Goal: Task Accomplishment & Management: Manage account settings

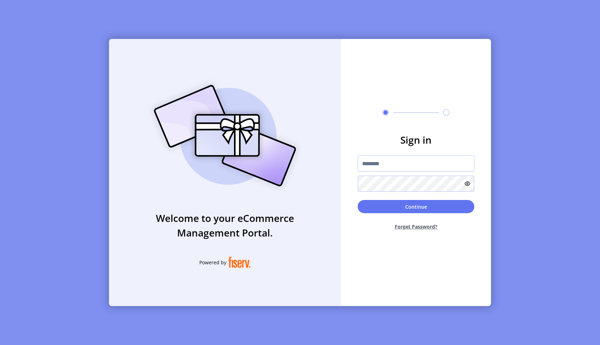
click at [381, 173] on div at bounding box center [416, 173] width 117 height 36
click at [385, 170] on input "text" at bounding box center [416, 163] width 117 height 16
type input "****"
click at [364, 165] on input "****" at bounding box center [416, 163] width 117 height 16
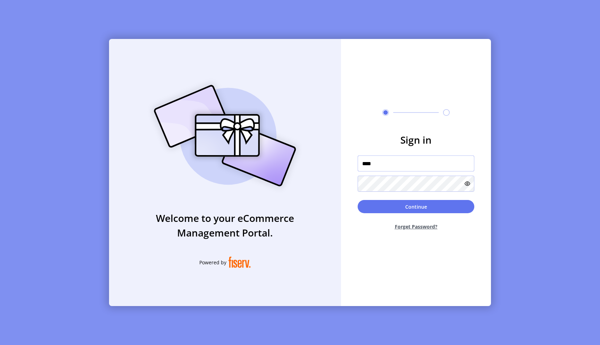
click at [364, 165] on input "****" at bounding box center [416, 163] width 117 height 16
click at [364, 165] on input "text" at bounding box center [416, 163] width 117 height 16
type input "**********"
click at [398, 205] on button "Continue" at bounding box center [416, 206] width 117 height 13
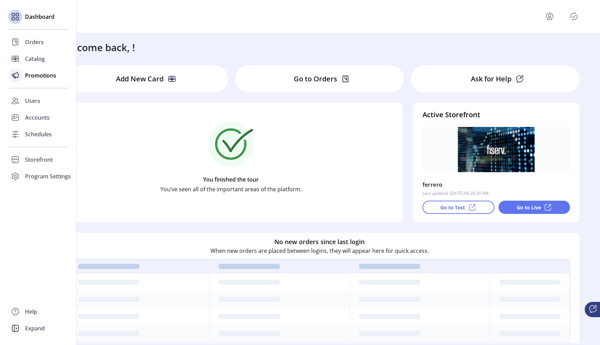
click at [37, 76] on span "Promotions" at bounding box center [40, 75] width 31 height 8
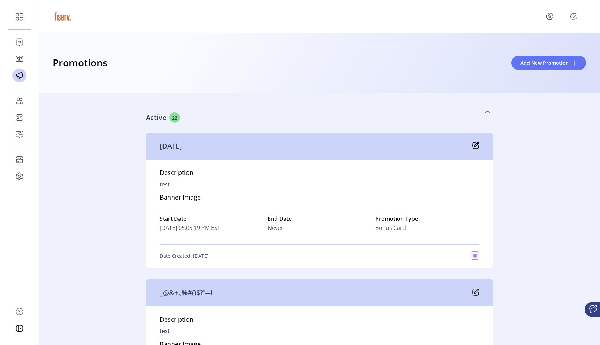
click at [277, 122] on div "Active 22" at bounding box center [285, 117] width 278 height 10
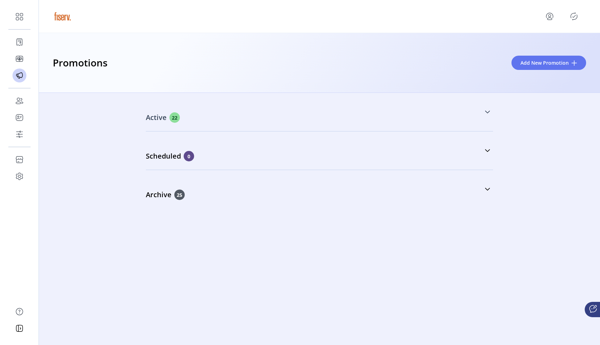
click at [489, 113] on icon at bounding box center [488, 112] width 6 height 6
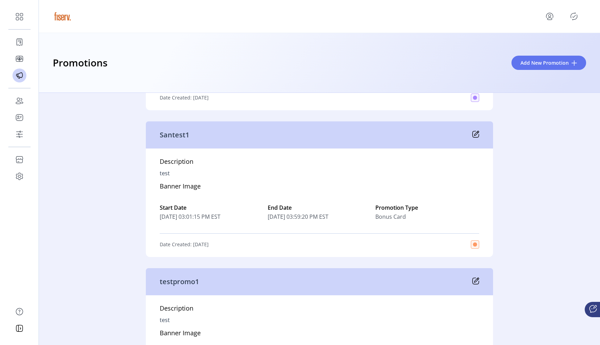
scroll to position [4189, 0]
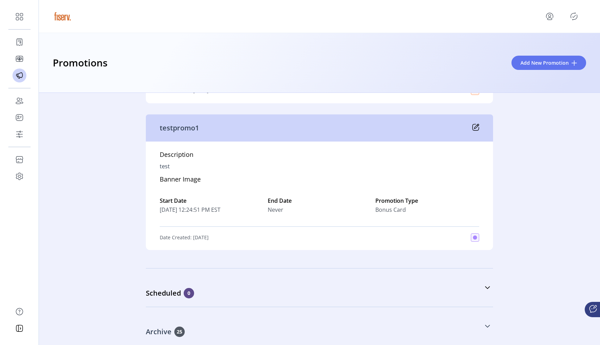
click at [486, 328] on link "Archive 25" at bounding box center [319, 326] width 347 height 30
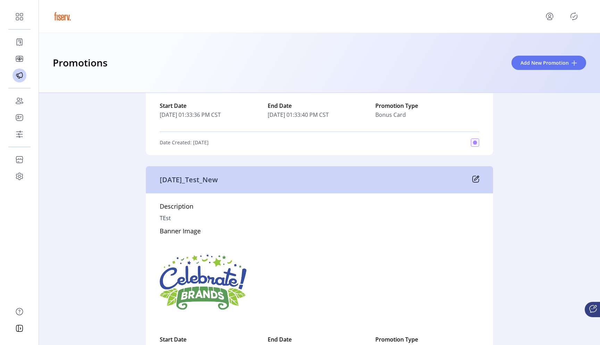
scroll to position [7045, 0]
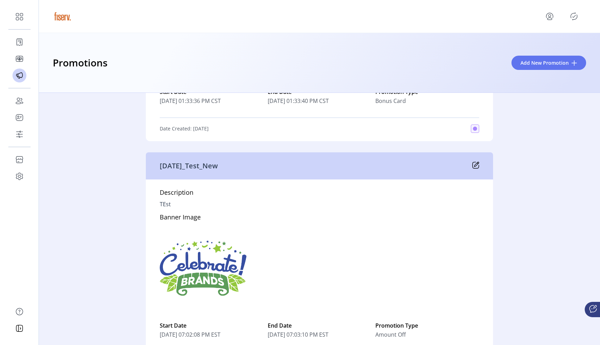
click at [198, 166] on p "sep11_Test_New" at bounding box center [189, 165] width 58 height 10
copy p "sep11_Test_New"
click at [195, 166] on p "sep11_Test_New" at bounding box center [189, 165] width 58 height 10
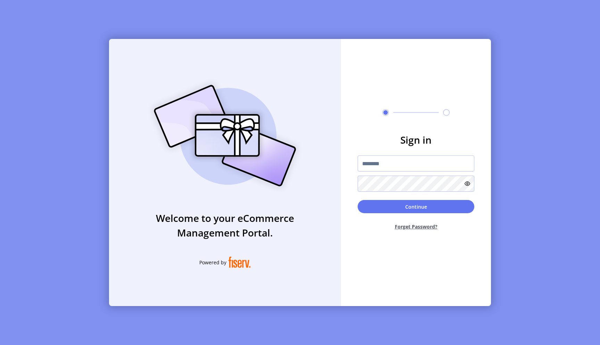
type input "**********"
click at [399, 167] on input "**********" at bounding box center [416, 163] width 117 height 16
type input "**********"
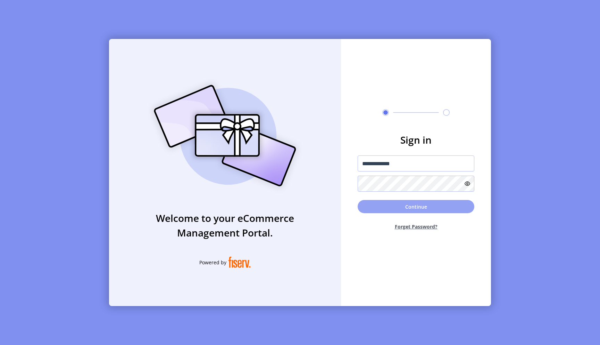
click at [422, 207] on button "Continue" at bounding box center [416, 206] width 117 height 13
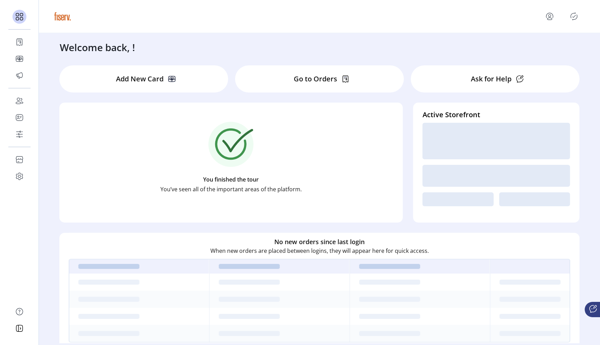
click at [547, 16] on icon "menu" at bounding box center [549, 16] width 11 height 11
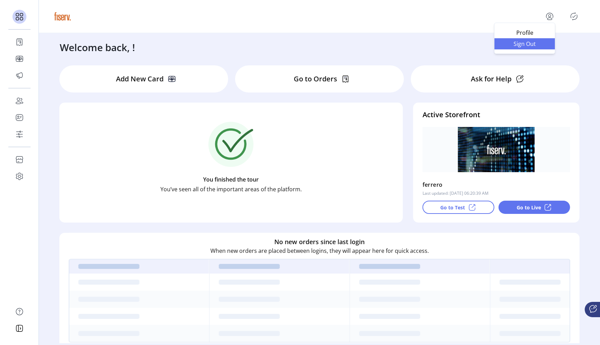
click at [530, 44] on span "Sign Out" at bounding box center [525, 44] width 52 height 6
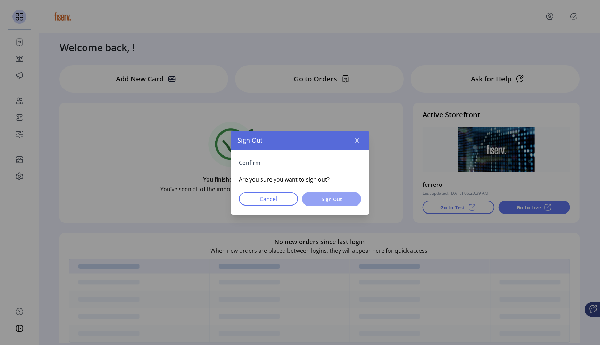
click at [343, 193] on button "Sign Out" at bounding box center [331, 199] width 59 height 14
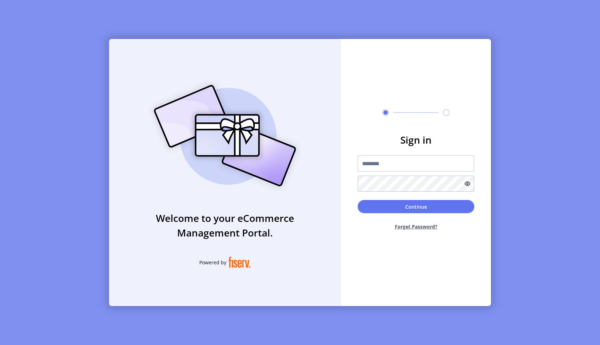
click at [394, 165] on input "text" at bounding box center [416, 163] width 117 height 16
click at [426, 159] on input "text" at bounding box center [416, 163] width 117 height 16
paste input "**********"
type input "**********"
click at [414, 207] on button "Continue" at bounding box center [416, 206] width 117 height 13
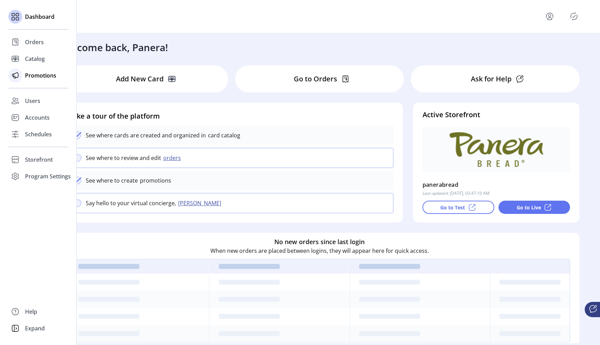
click at [31, 73] on span "Promotions" at bounding box center [40, 75] width 31 height 8
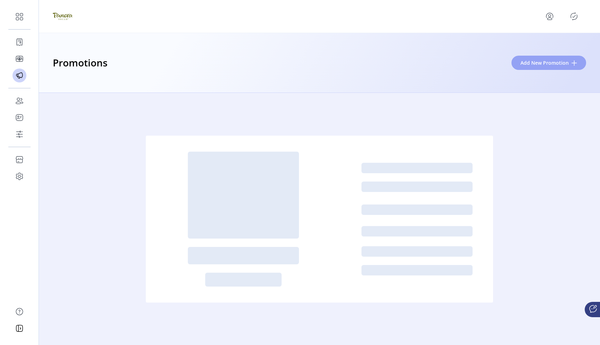
click at [525, 67] on button "Add New Promotion" at bounding box center [549, 63] width 75 height 14
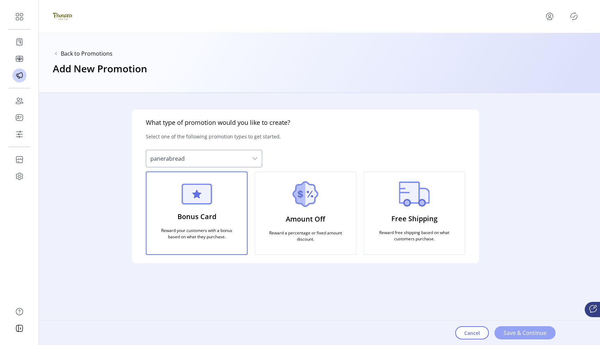
click at [518, 328] on button "Save & Continue" at bounding box center [525, 332] width 61 height 13
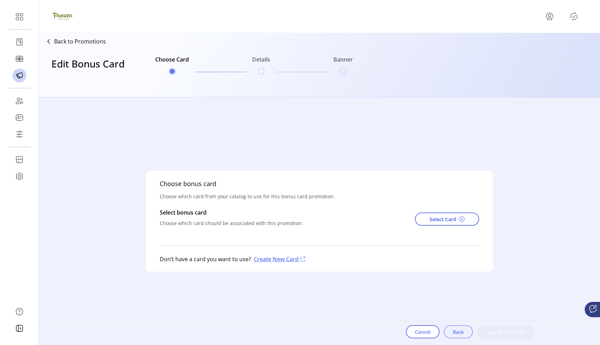
click at [455, 334] on span "Back" at bounding box center [458, 331] width 11 height 7
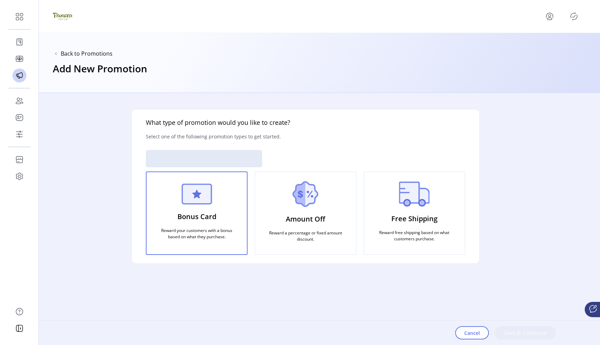
click at [328, 227] on p "Reward a percentage or fixed amount discount." at bounding box center [306, 236] width 84 height 18
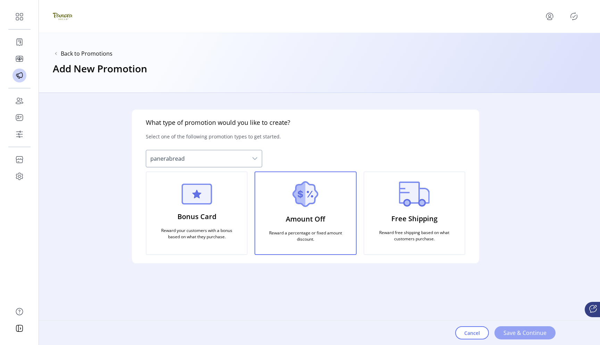
click at [521, 332] on span "Save & Continue" at bounding box center [525, 332] width 43 height 8
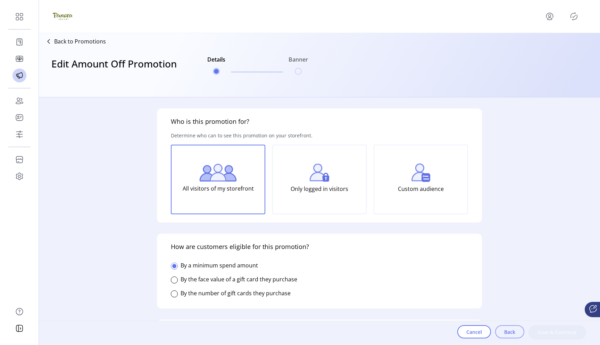
click at [506, 337] on button "Back" at bounding box center [509, 331] width 29 height 13
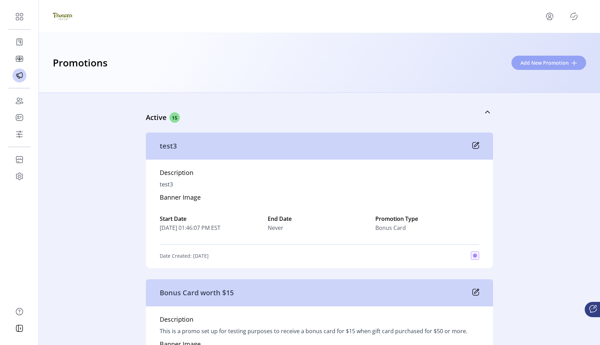
click at [521, 68] on button "Add New Promotion" at bounding box center [549, 63] width 75 height 14
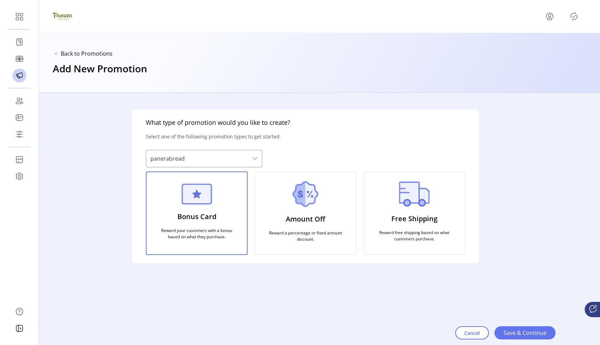
click at [411, 208] on div "Free Shipping Reward free shipping based on what customers purchase." at bounding box center [415, 212] width 102 height 83
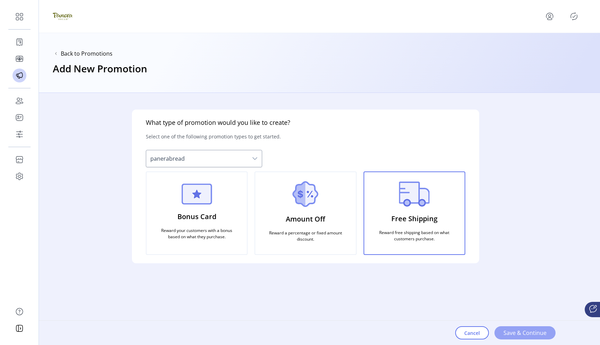
click at [526, 334] on span "Save & Continue" at bounding box center [525, 332] width 43 height 8
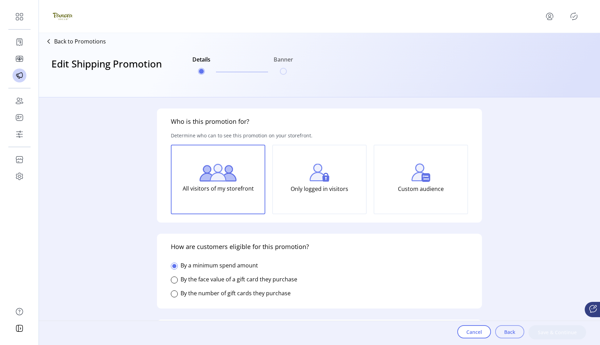
click at [515, 332] on span "Back" at bounding box center [509, 331] width 11 height 7
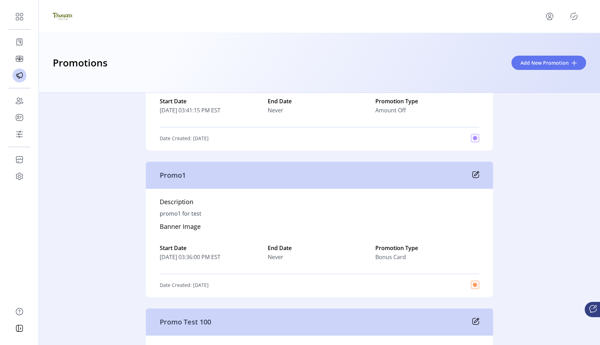
scroll to position [1879, 0]
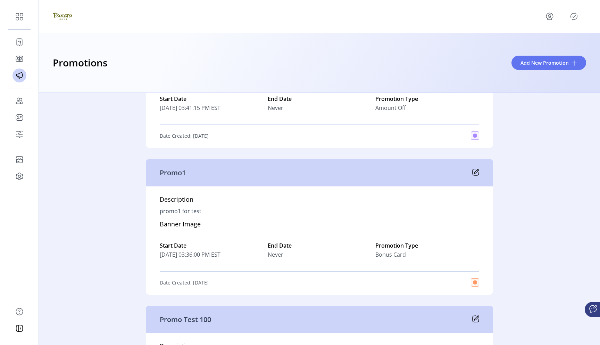
click at [472, 175] on icon at bounding box center [475, 171] width 7 height 7
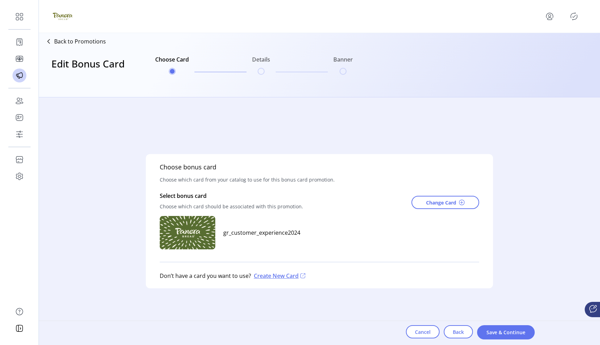
click at [77, 42] on p "Back to Promotions" at bounding box center [80, 41] width 52 height 8
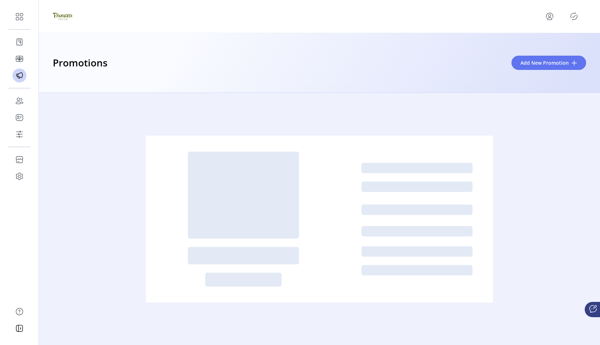
click at [530, 72] on div "Promotions Add New Promotion" at bounding box center [319, 63] width 561 height 60
click at [537, 66] on button "Add New Promotion" at bounding box center [549, 63] width 75 height 14
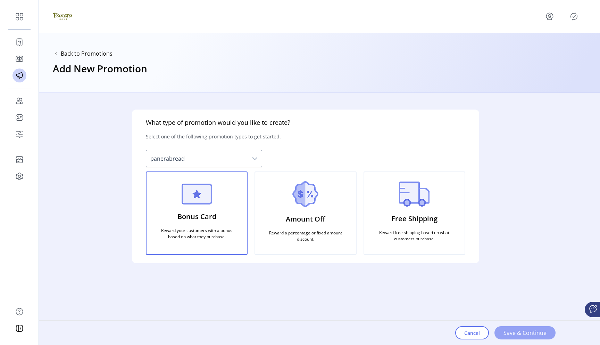
click at [533, 335] on span "Save & Continue" at bounding box center [525, 332] width 43 height 8
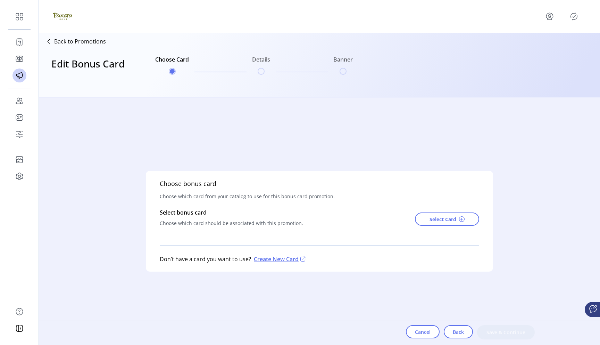
click at [495, 326] on div "Cancel Back Save & Continue" at bounding box center [470, 332] width 129 height 14
click at [279, 234] on div "Choose bonus card Choose which card from your catalog to use for this bonus car…" at bounding box center [319, 221] width 347 height 101
click at [501, 311] on div "Choose bonus card Choose which card from your catalog to use for this bonus car…" at bounding box center [320, 220] width 534 height 247
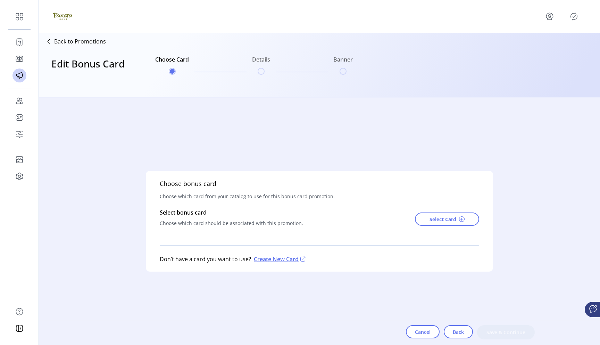
click at [71, 41] on p "Back to Promotions" at bounding box center [80, 41] width 52 height 8
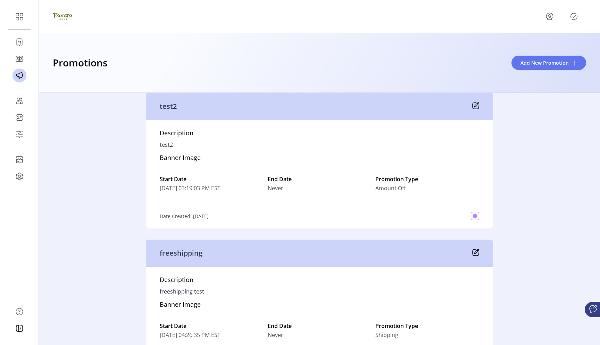
scroll to position [1841, 0]
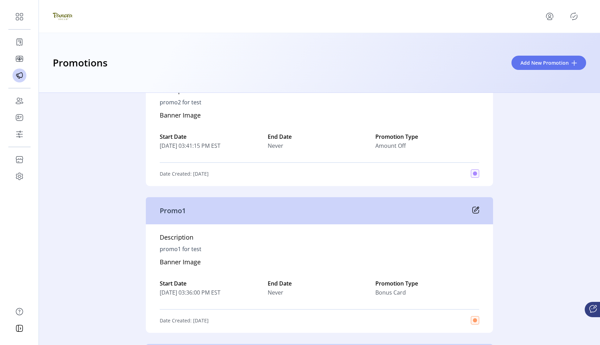
click at [477, 213] on icon at bounding box center [475, 209] width 7 height 7
